Goal: Task Accomplishment & Management: Manage account settings

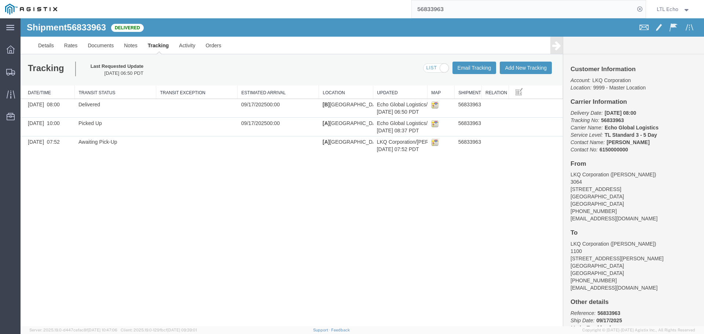
click at [433, 8] on input "56833963" at bounding box center [523, 9] width 223 height 18
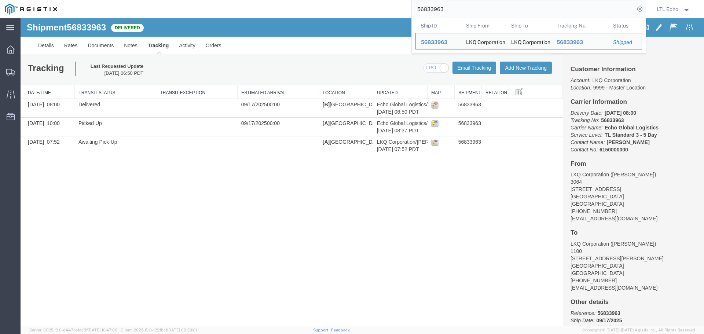
click at [433, 8] on input "56833963" at bounding box center [523, 9] width 223 height 18
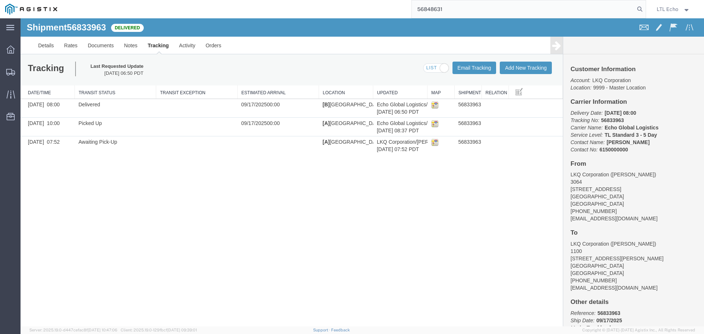
type input "56848631"
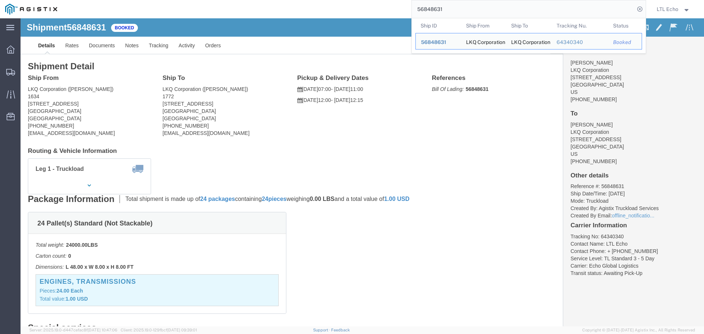
click h4 "Routing & Vehicle Information"
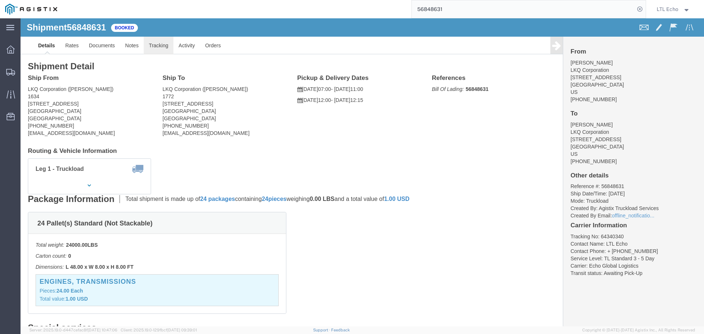
click link "Tracking"
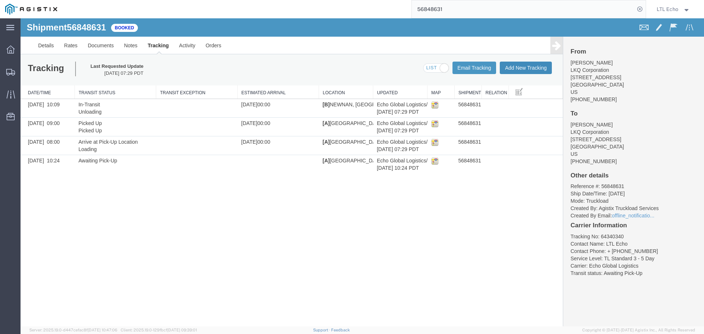
click at [523, 67] on button "Add New Tracking" at bounding box center [526, 68] width 52 height 12
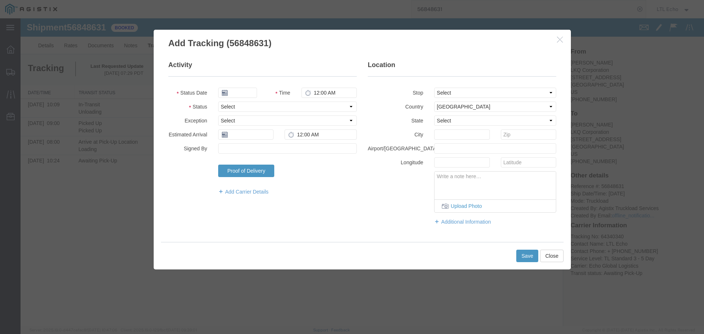
type input "[DATE]"
type input "9:00 AM"
click at [250, 107] on select "Select Arrival Notice Available Arrival Notice Imported Arrive at Delivery Loca…" at bounding box center [287, 107] width 139 height 10
select select "PICKEDUP"
click at [250, 107] on select "Select Arrival Notice Available Arrival Notice Imported Arrive at Delivery Loca…" at bounding box center [287, 107] width 139 height 10
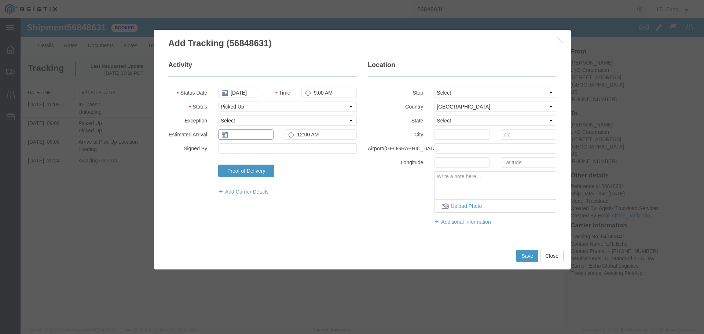
click at [242, 137] on input "text" at bounding box center [245, 134] width 55 height 10
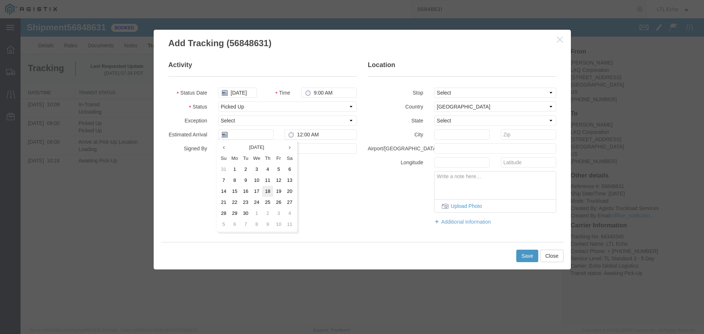
click at [270, 190] on td "18" at bounding box center [267, 191] width 11 height 11
type input "[DATE]"
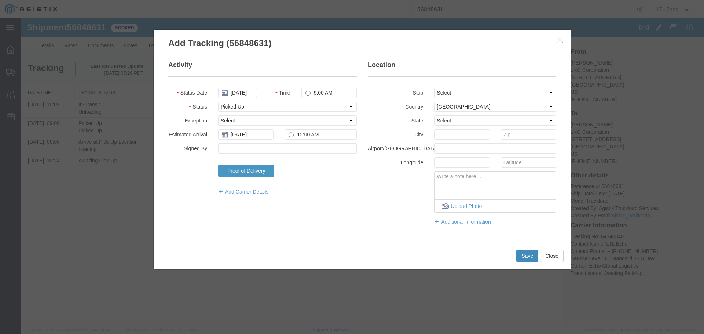
click at [529, 255] on button "Save" at bounding box center [527, 256] width 22 height 12
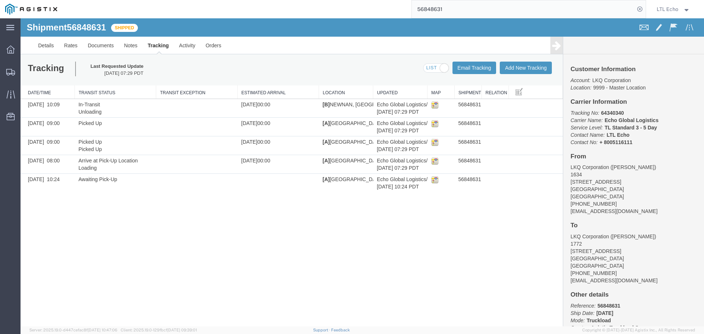
click at [429, 8] on input "56848631" at bounding box center [523, 9] width 223 height 18
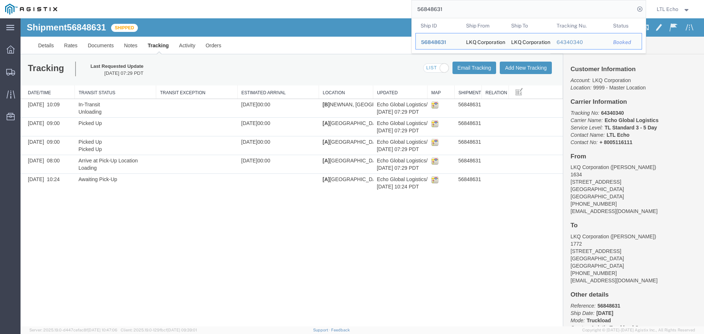
click at [429, 8] on input "56848631" at bounding box center [523, 9] width 223 height 18
paste input "32469"
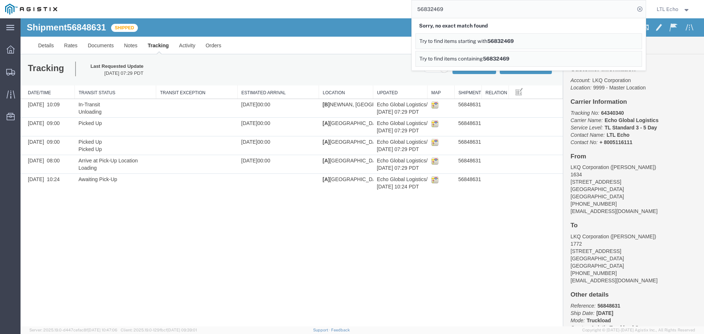
click at [227, 206] on div "Shipment 56848631 5 of 5 Shipped Details Rates Documents Notes Tracking Activit…" at bounding box center [362, 172] width 683 height 308
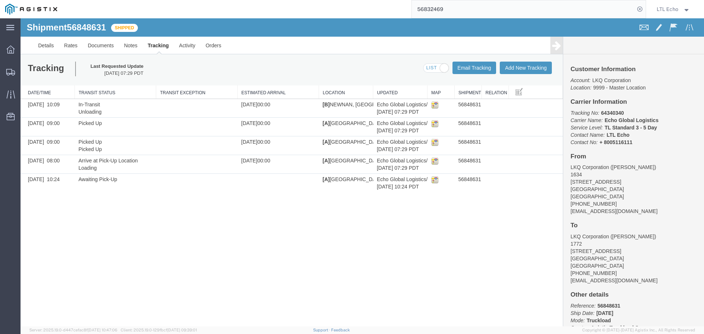
click at [423, 10] on input "56832469" at bounding box center [523, 9] width 223 height 18
click at [420, 9] on input "56" at bounding box center [523, 9] width 223 height 18
paste input "860609"
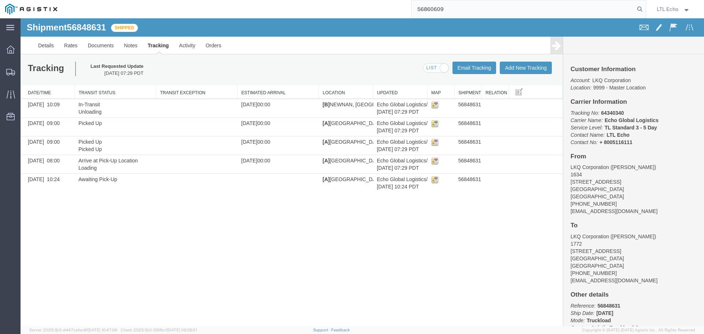
type input "56860609"
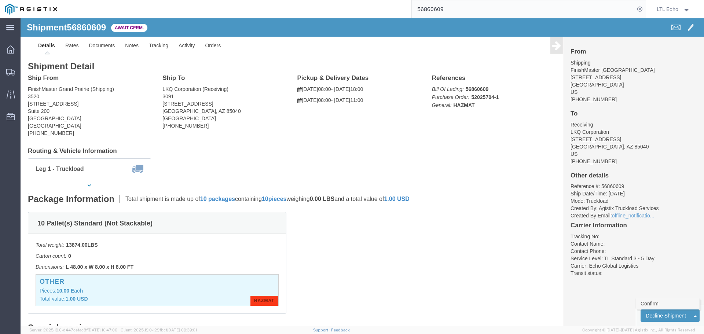
click link "Confirm"
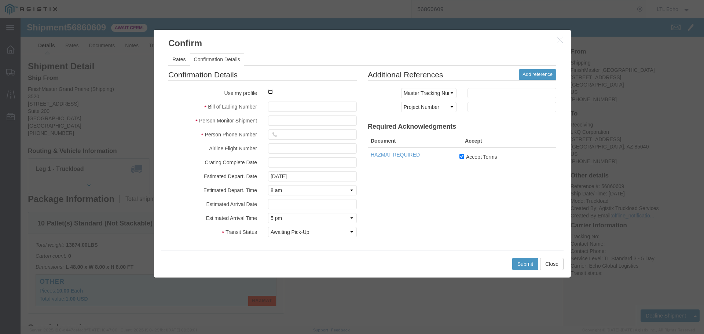
click input "checkbox"
checkbox input "true"
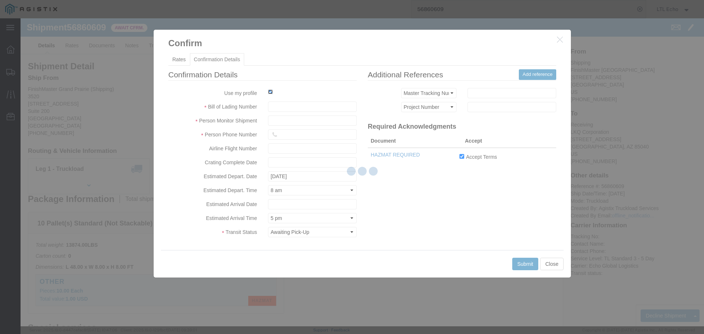
type input "LTL Echo"
type input "+ 8005116111"
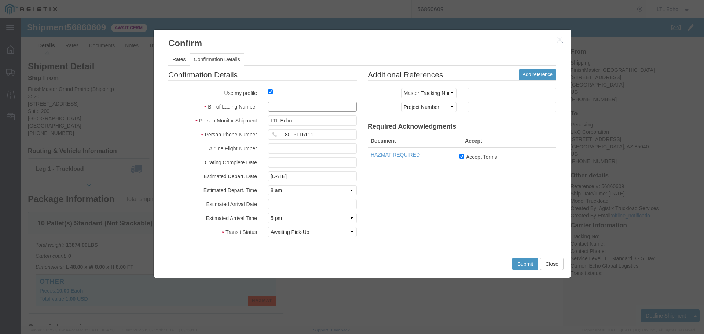
click input "text"
type input "56356442"
click button "Submit"
